Goal: Find specific page/section: Find specific page/section

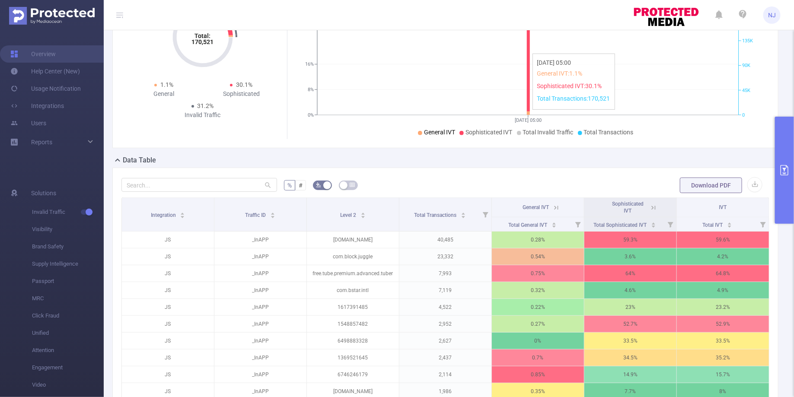
scroll to position [74, 0]
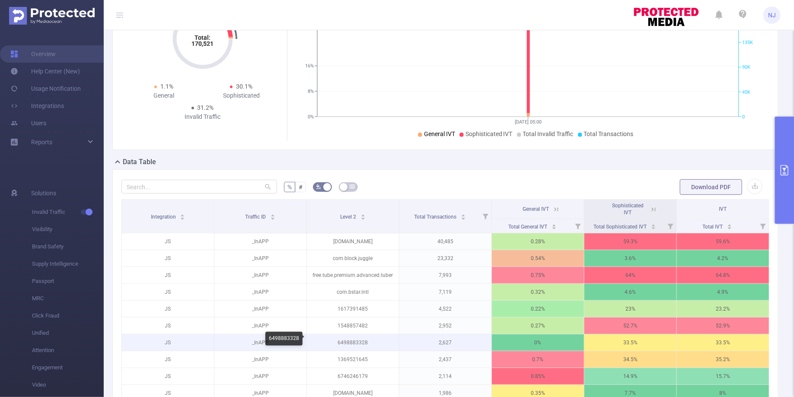
click at [354, 338] on p "6498883328" at bounding box center [353, 342] width 92 height 16
copy p "6498883328"
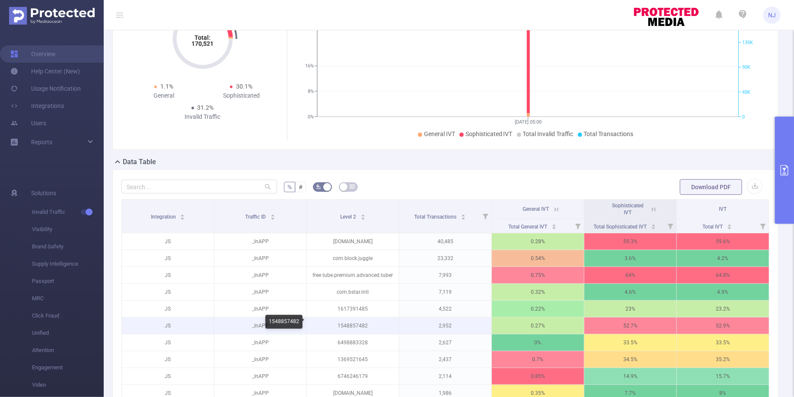
click at [356, 326] on p "1548857482" at bounding box center [353, 326] width 92 height 16
copy p "1548857482"
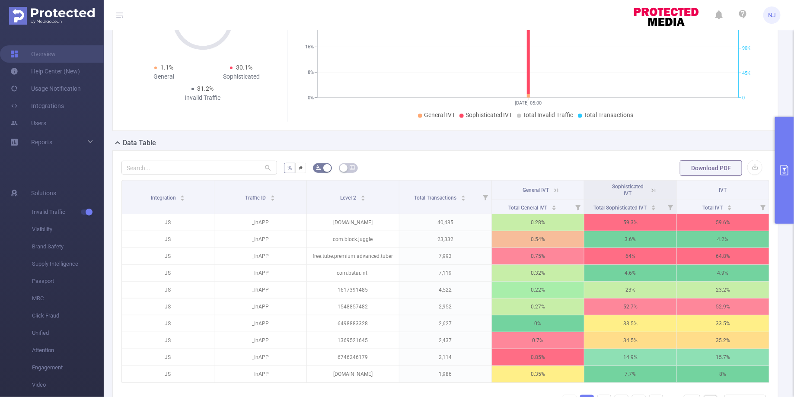
scroll to position [98, 0]
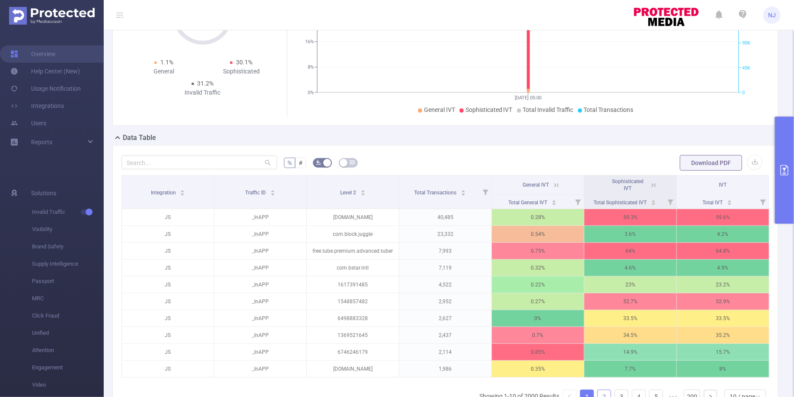
click at [602, 390] on link "2" at bounding box center [603, 396] width 13 height 13
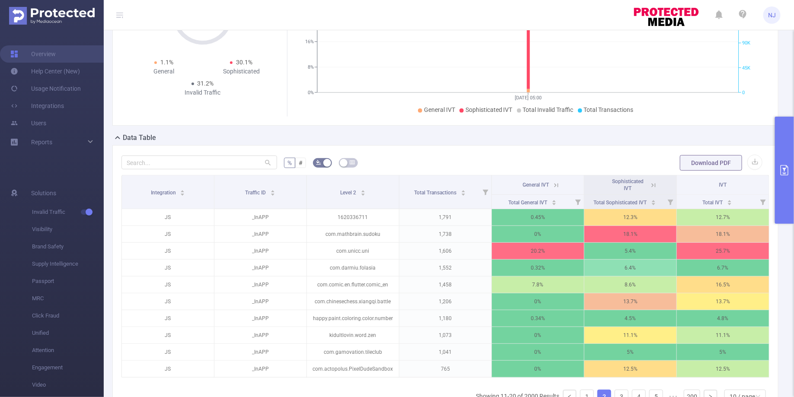
click at [791, 179] on button "primary" at bounding box center [784, 170] width 19 height 107
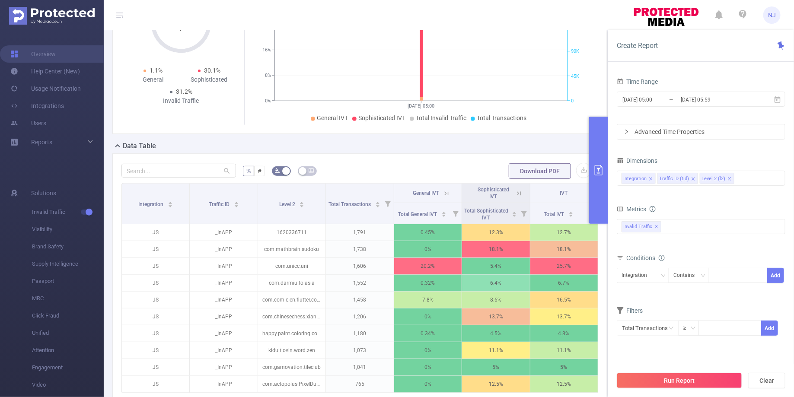
click at [459, 179] on div "% # Download PDF Integration Traffic ID Level 2 Total Transactions General IVT …" at bounding box center [359, 301] width 476 height 279
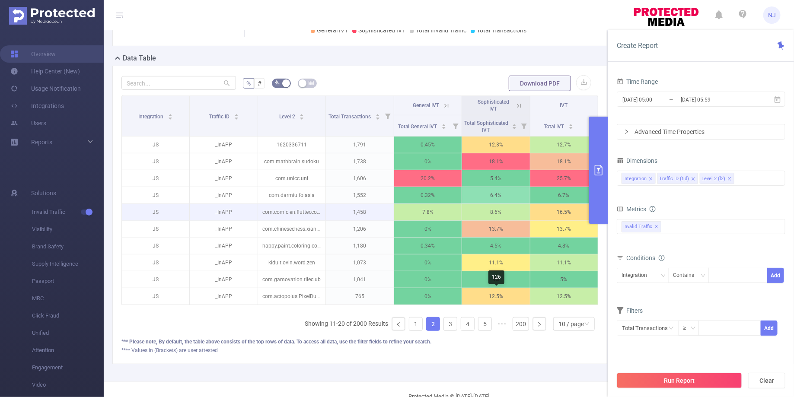
scroll to position [204, 0]
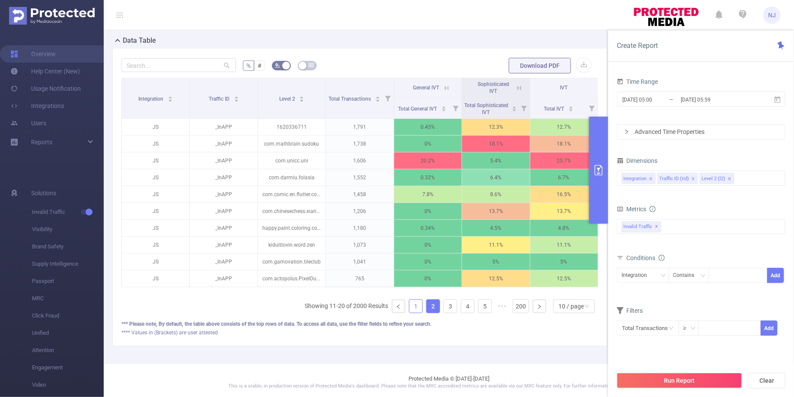
click at [415, 301] on link "1" at bounding box center [415, 306] width 13 height 13
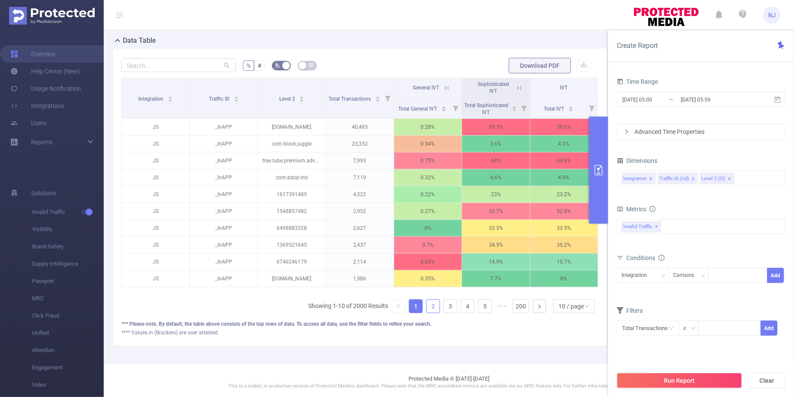
click at [436, 305] on link "2" at bounding box center [432, 306] width 13 height 13
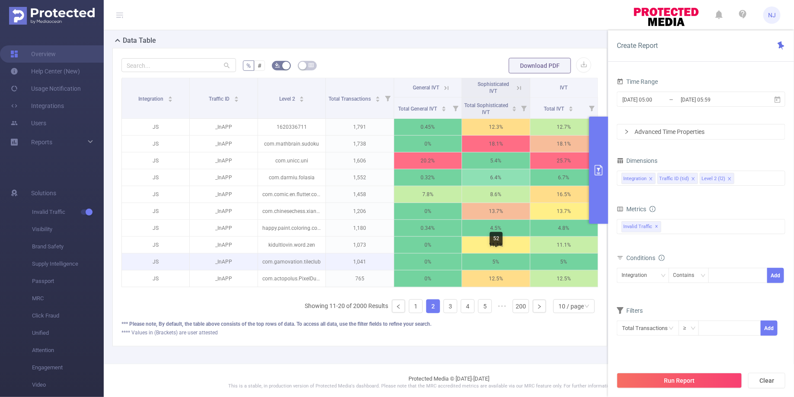
scroll to position [0, 2]
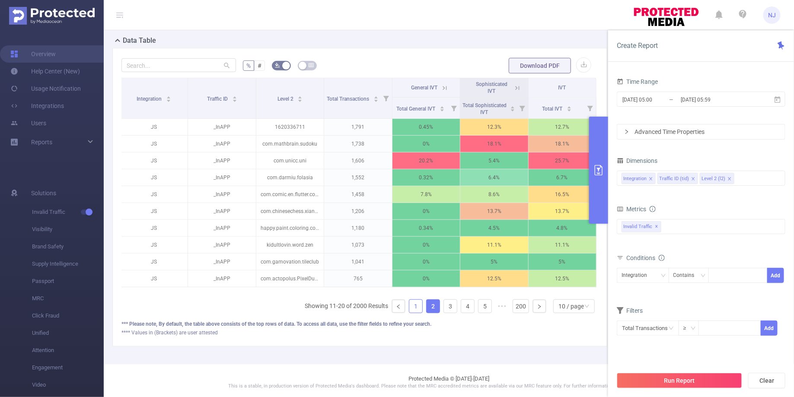
click at [416, 306] on link "1" at bounding box center [415, 306] width 13 height 13
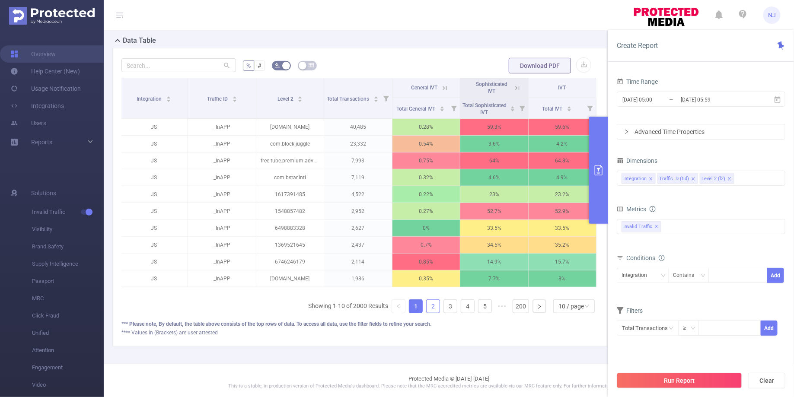
click at [432, 305] on link "2" at bounding box center [432, 306] width 13 height 13
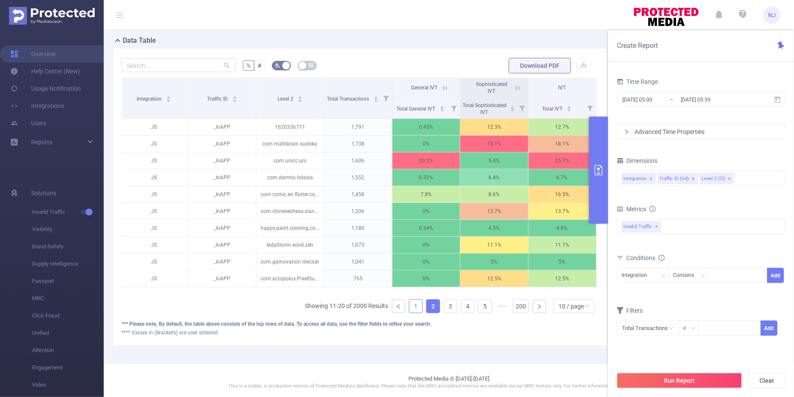
click at [418, 302] on link "1" at bounding box center [415, 306] width 13 height 13
